Goal: Find specific page/section: Find specific page/section

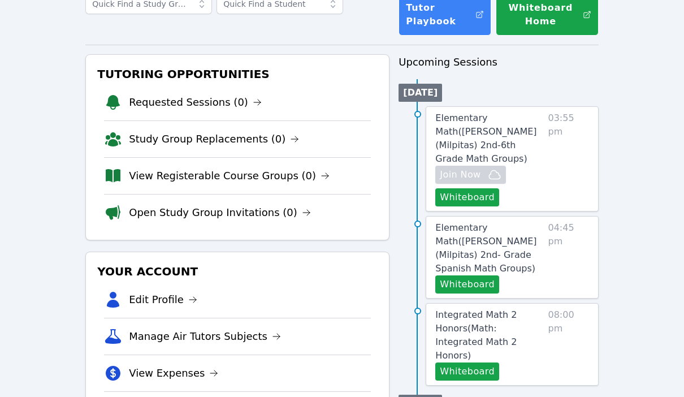
scroll to position [88, 0]
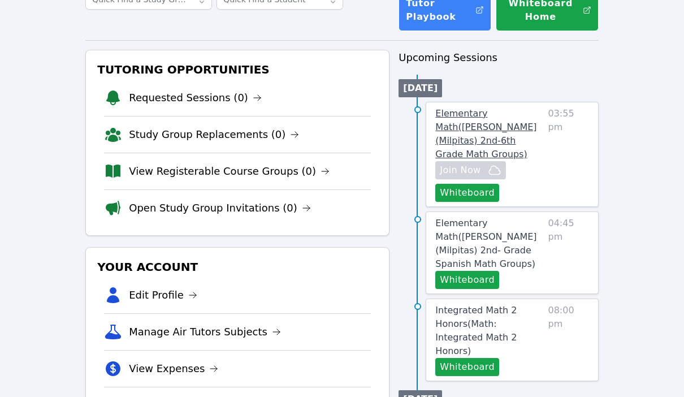
click at [492, 134] on link "Elementary Math ( [PERSON_NAME] (Milpitas) 2nd-6th Grade Math Groups )" at bounding box center [489, 134] width 108 height 54
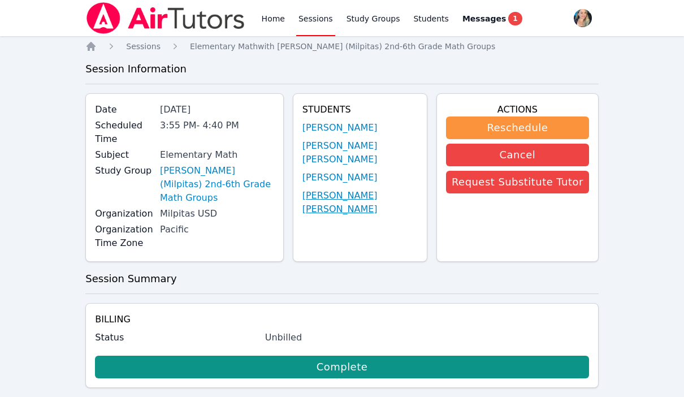
click at [372, 212] on link "[PERSON_NAME] [PERSON_NAME]" at bounding box center [359, 202] width 115 height 27
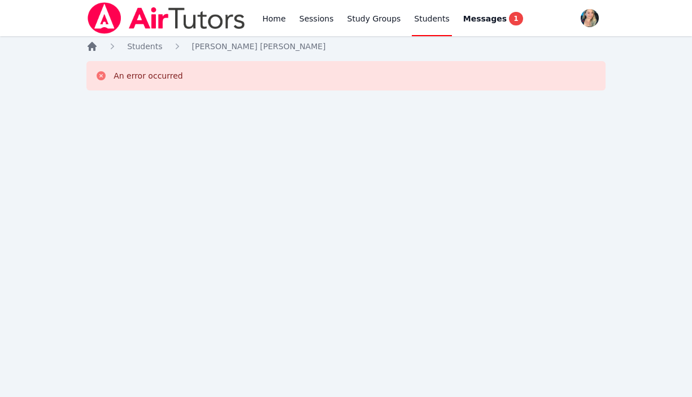
click at [92, 46] on icon "Breadcrumb" at bounding box center [92, 46] width 9 height 9
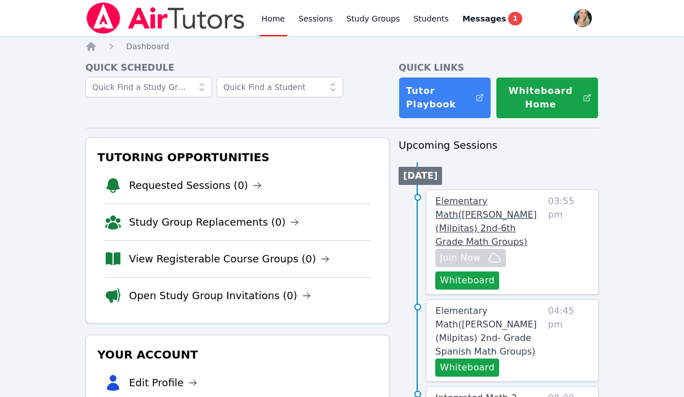
click at [465, 209] on link "Elementary Math ( [PERSON_NAME] (Milpitas) 2nd-6th Grade Math Groups )" at bounding box center [489, 221] width 108 height 54
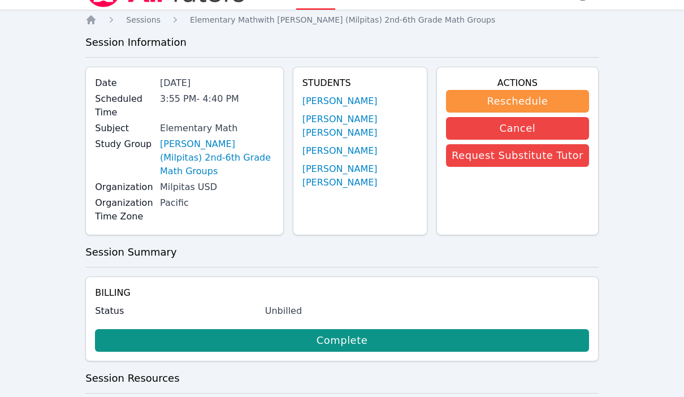
scroll to position [14, 0]
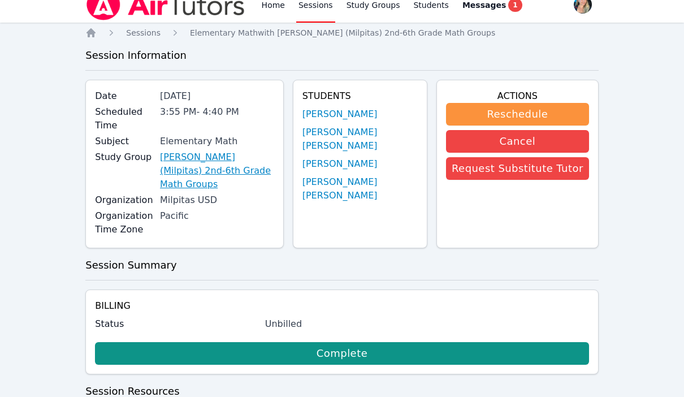
click at [274, 150] on link "[PERSON_NAME] (Milpitas) 2nd-6th Grade Math Groups" at bounding box center [217, 170] width 114 height 41
